Goal: Information Seeking & Learning: Learn about a topic

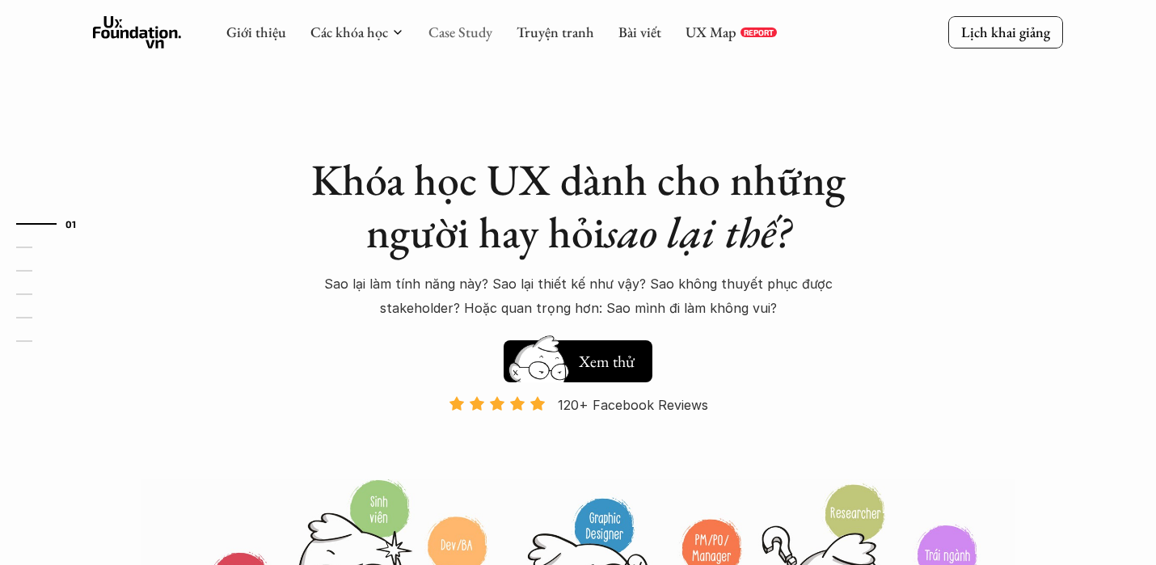
click at [465, 36] on link "Case Study" at bounding box center [460, 32] width 64 height 19
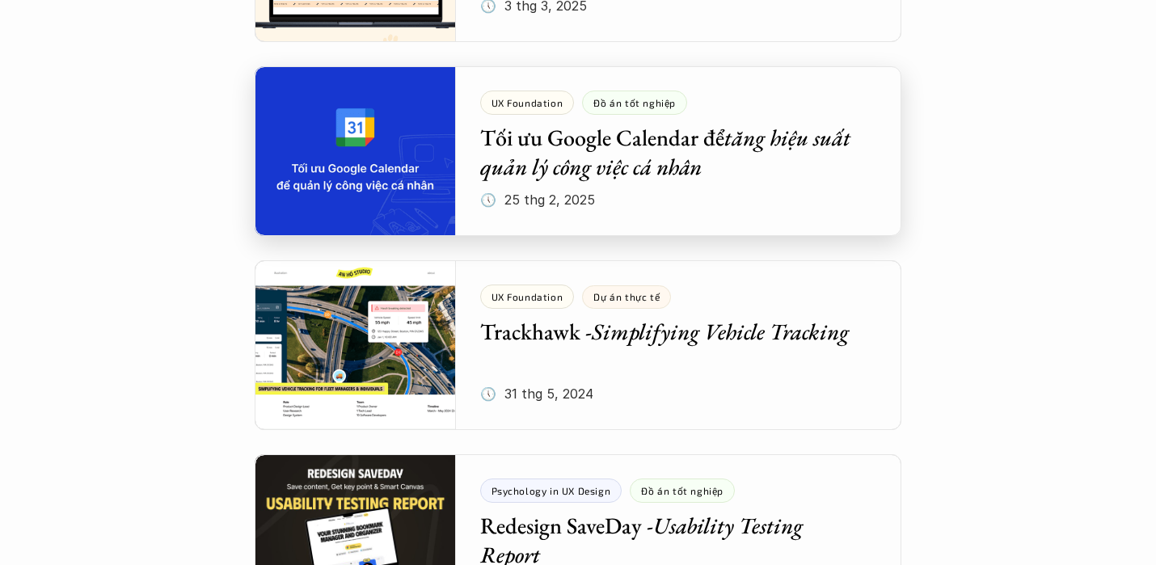
scroll to position [1188, 0]
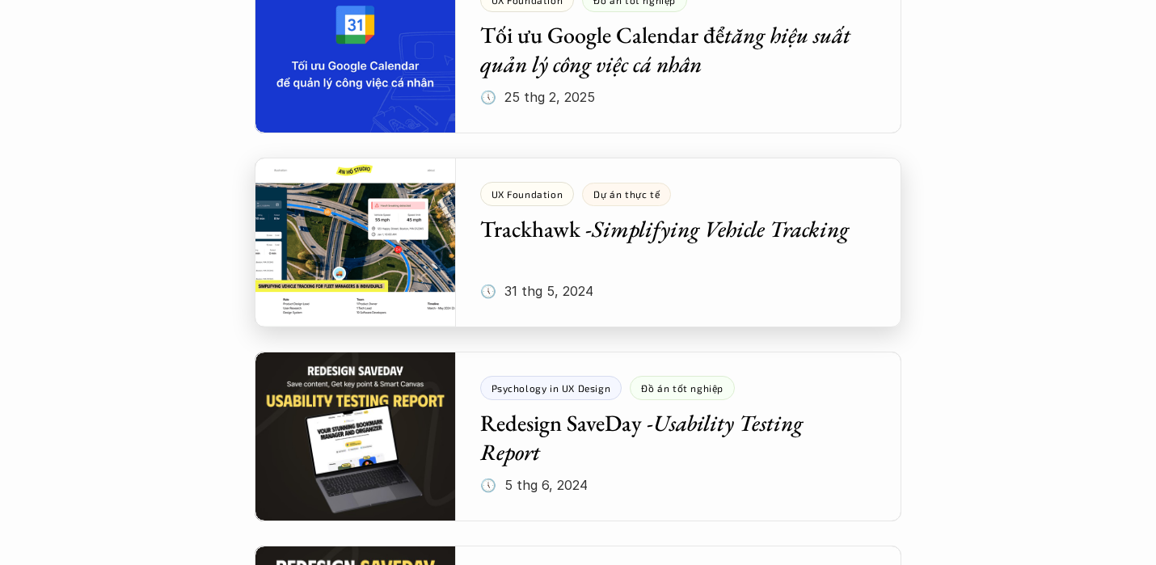
click at [597, 233] on div at bounding box center [578, 243] width 647 height 170
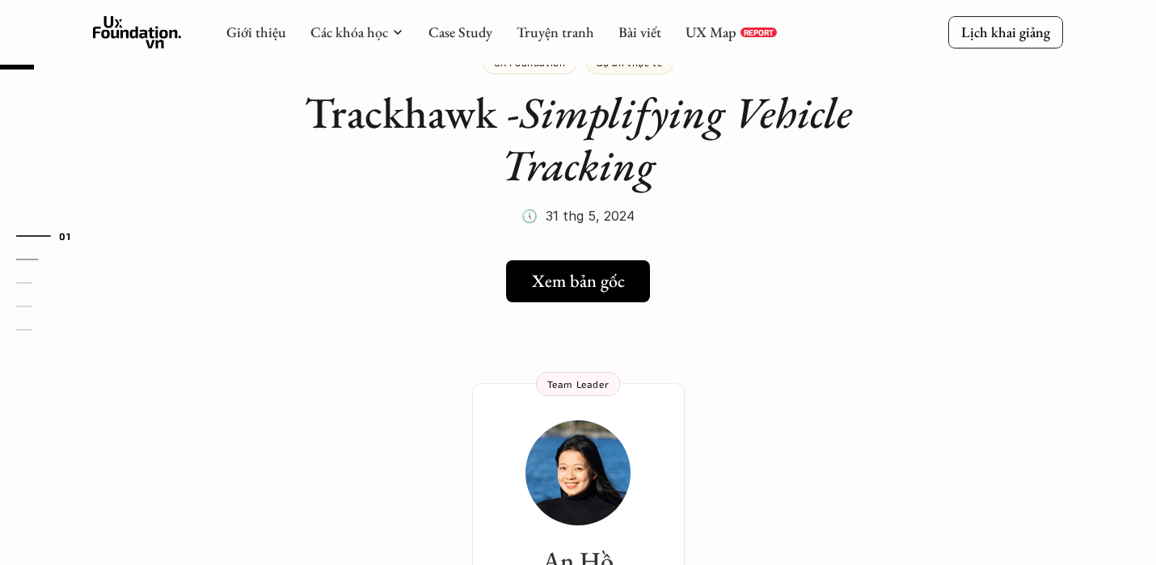
scroll to position [53, 0]
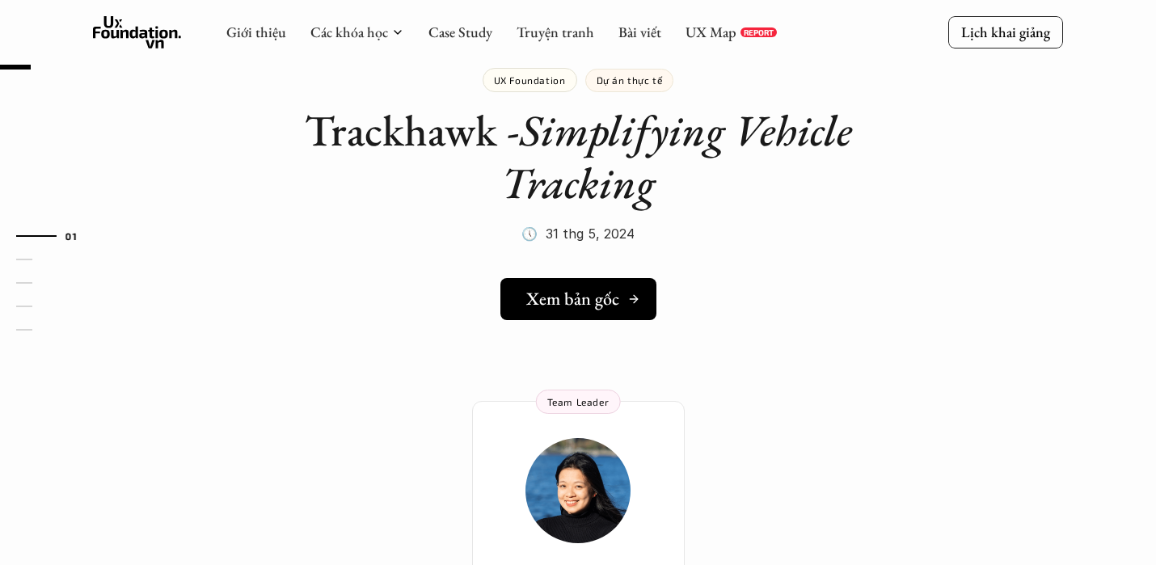
click at [599, 294] on h5 "Xem bản gốc" at bounding box center [572, 299] width 93 height 21
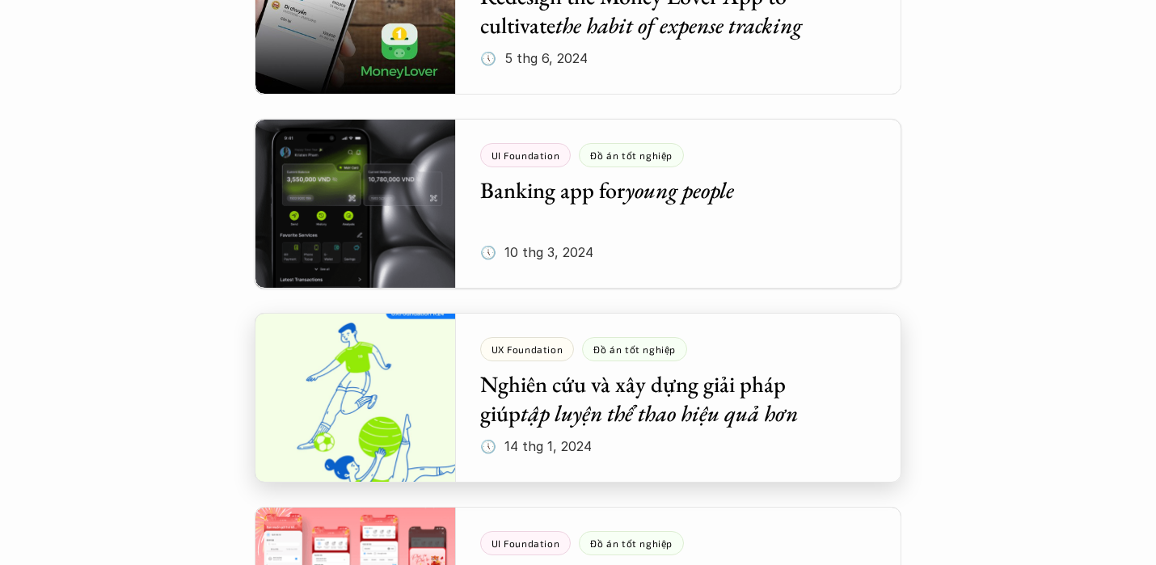
scroll to position [2396, 0]
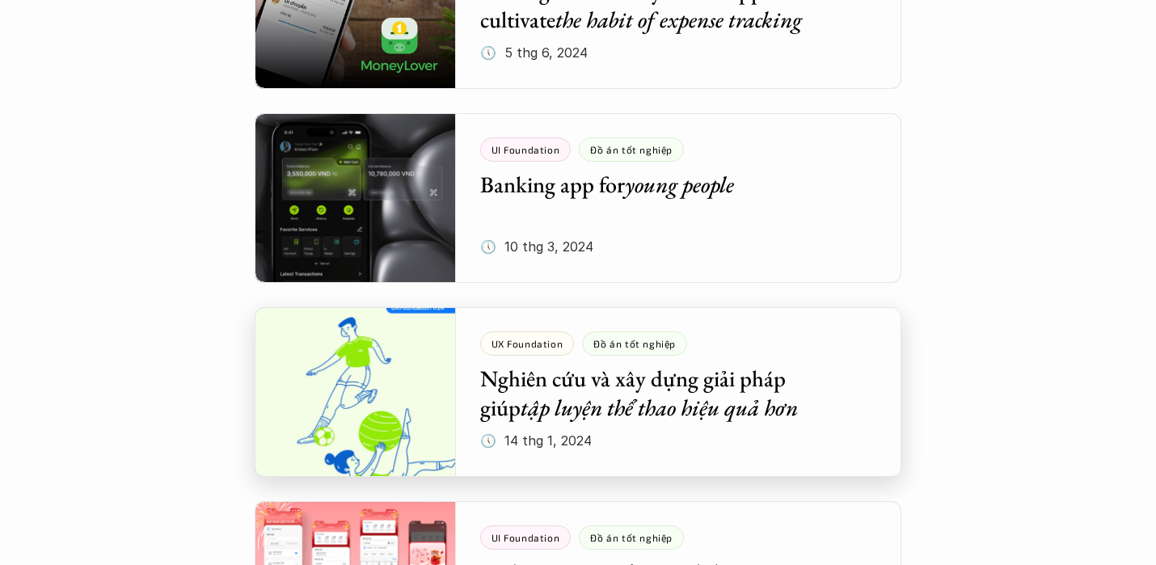
click at [644, 425] on div at bounding box center [578, 392] width 647 height 170
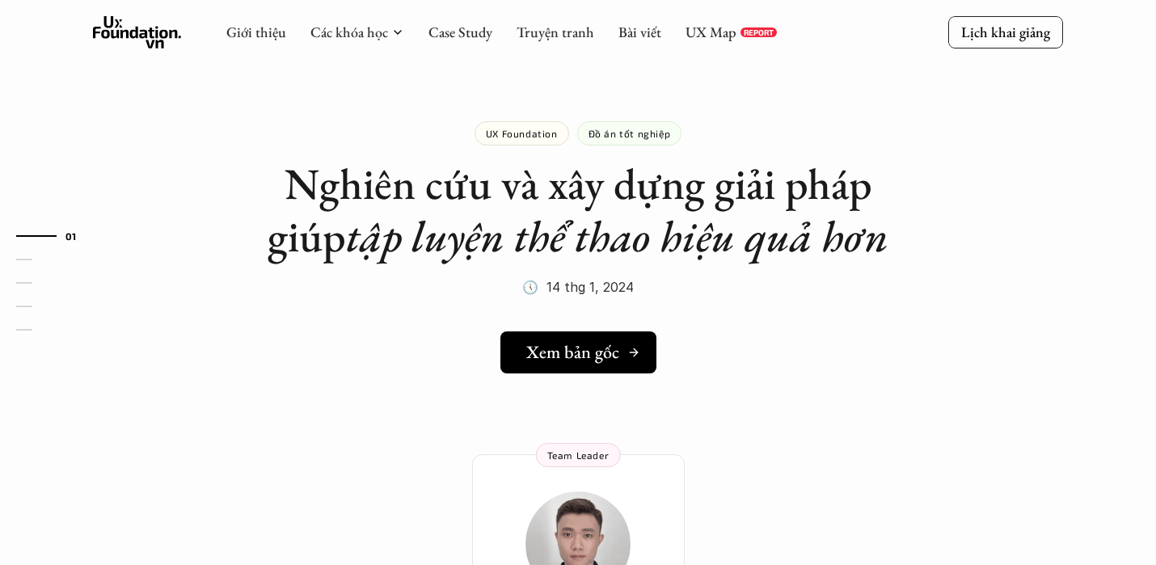
click at [596, 340] on link "Xem bản gốc" at bounding box center [578, 352] width 156 height 42
